Goal: Transaction & Acquisition: Purchase product/service

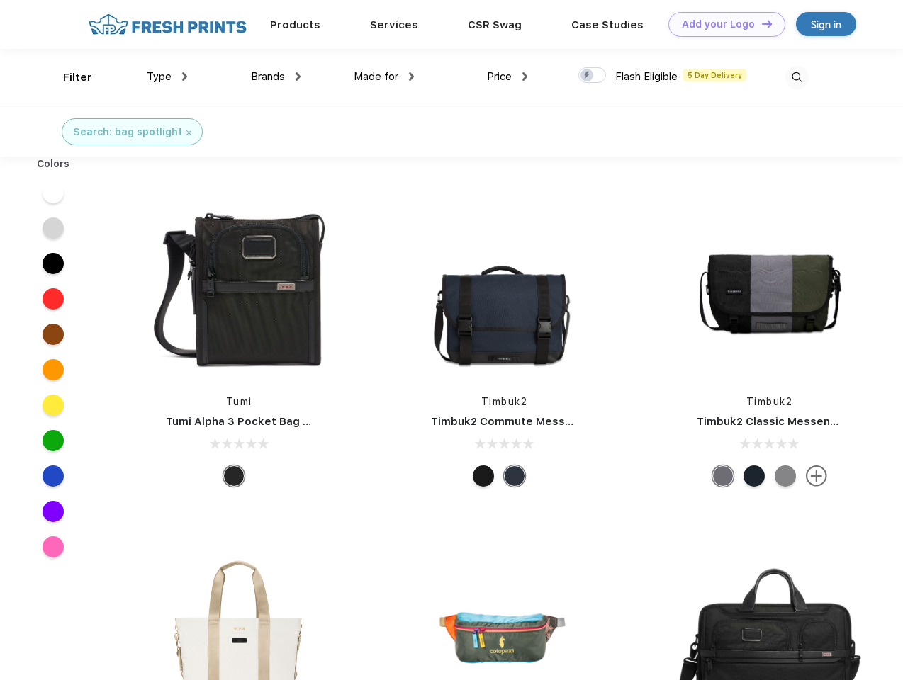
scroll to position [1, 0]
click at [722, 24] on link "Add your Logo Design Tool" at bounding box center [726, 24] width 117 height 25
click at [0, 0] on div "Design Tool" at bounding box center [0, 0] width 0 height 0
click at [761, 23] on link "Add your Logo Design Tool" at bounding box center [726, 24] width 117 height 25
click at [68, 77] on div "Filter" at bounding box center [77, 77] width 29 height 16
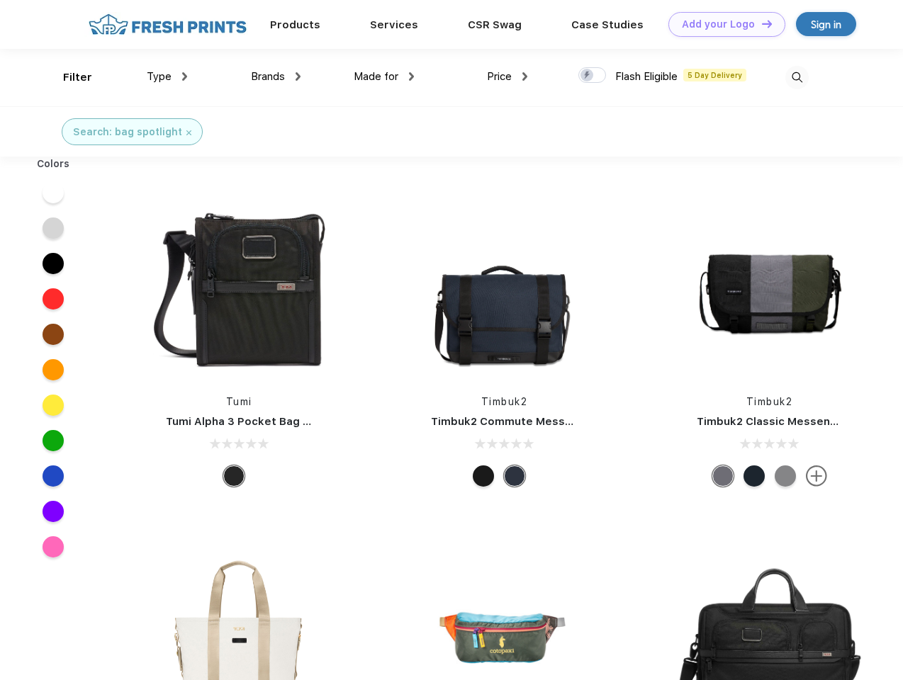
click at [167, 77] on span "Type" at bounding box center [159, 76] width 25 height 13
click at [276, 77] on span "Brands" at bounding box center [268, 76] width 34 height 13
click at [384, 77] on span "Made for" at bounding box center [376, 76] width 45 height 13
click at [508, 77] on span "Price" at bounding box center [499, 76] width 25 height 13
click at [593, 76] on div at bounding box center [592, 75] width 28 height 16
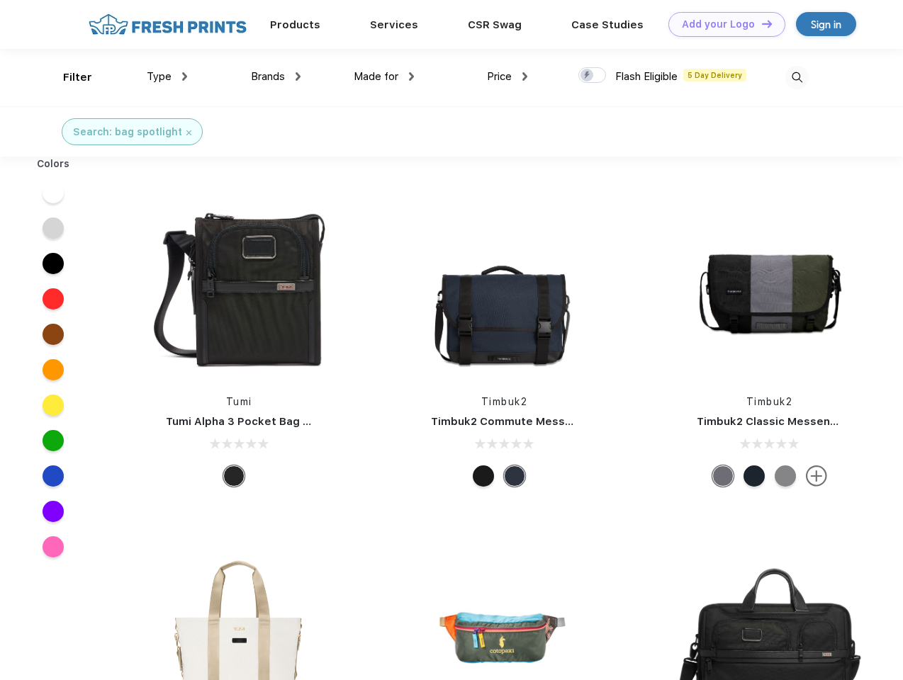
click at [588, 76] on input "checkbox" at bounding box center [582, 71] width 9 height 9
click at [797, 77] on img at bounding box center [796, 77] width 23 height 23
